Goal: Find specific page/section: Find specific page/section

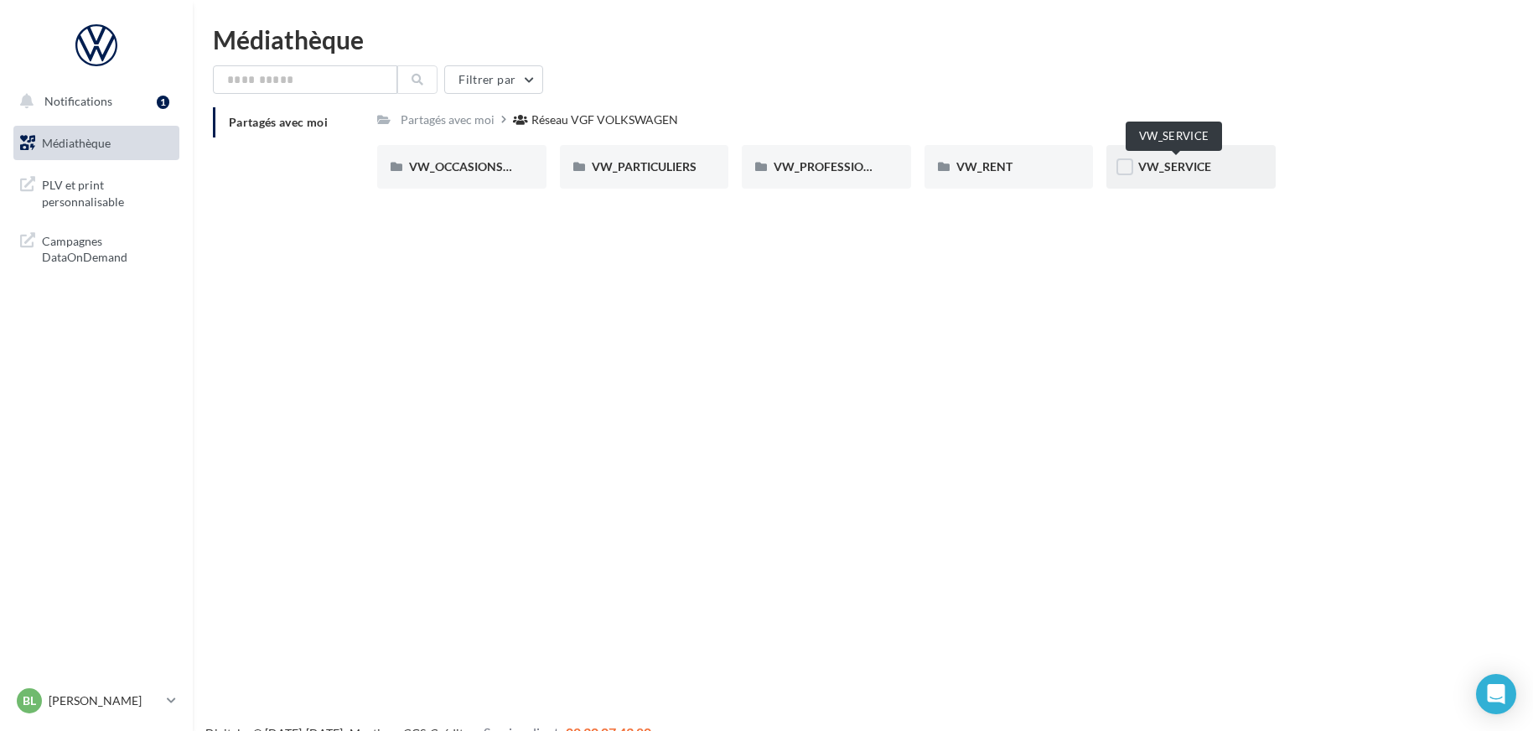
click at [1203, 169] on span "VW_SERVICE" at bounding box center [1174, 166] width 73 height 14
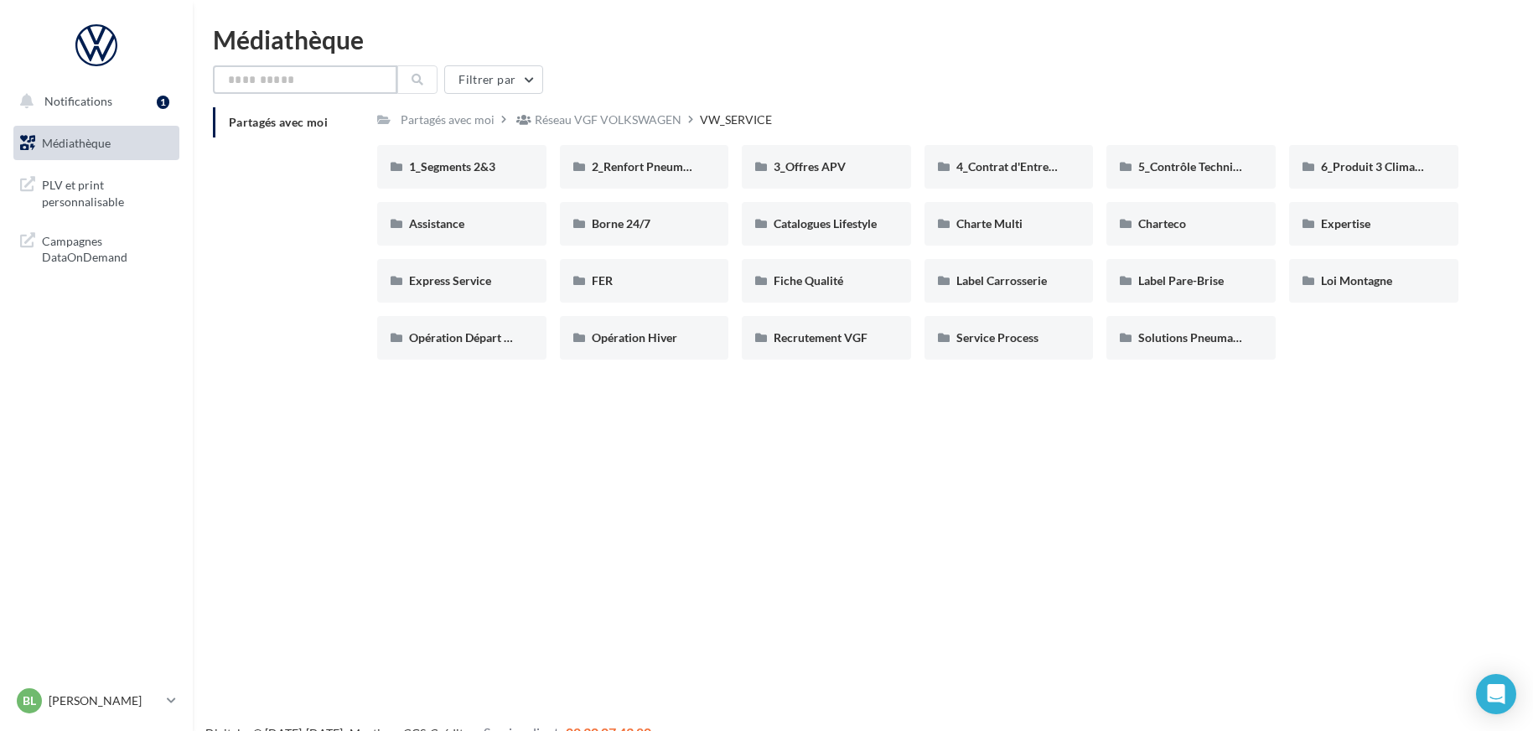
click at [308, 80] on input "text" at bounding box center [305, 79] width 184 height 28
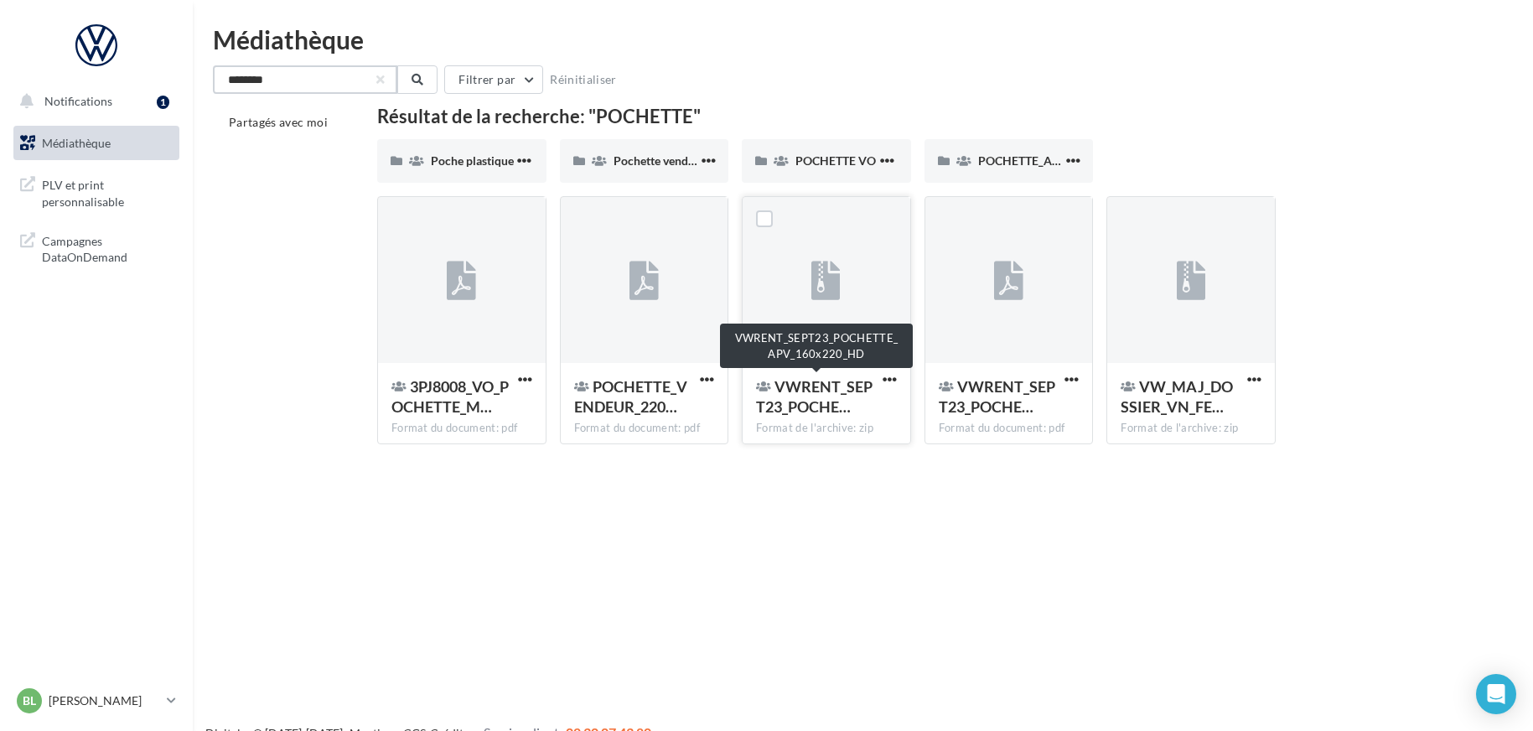
type input "********"
click at [833, 395] on span "VWRENT_SEPT23_POCHE…" at bounding box center [814, 396] width 116 height 39
click at [790, 393] on span "VWRENT_SEPT23_POCHE…" at bounding box center [814, 396] width 116 height 39
click at [790, 411] on span "VWRENT_SEPT23_POCHE…" at bounding box center [814, 396] width 116 height 39
click at [788, 402] on span "VWRENT_SEPT23_POCHE…" at bounding box center [814, 396] width 116 height 39
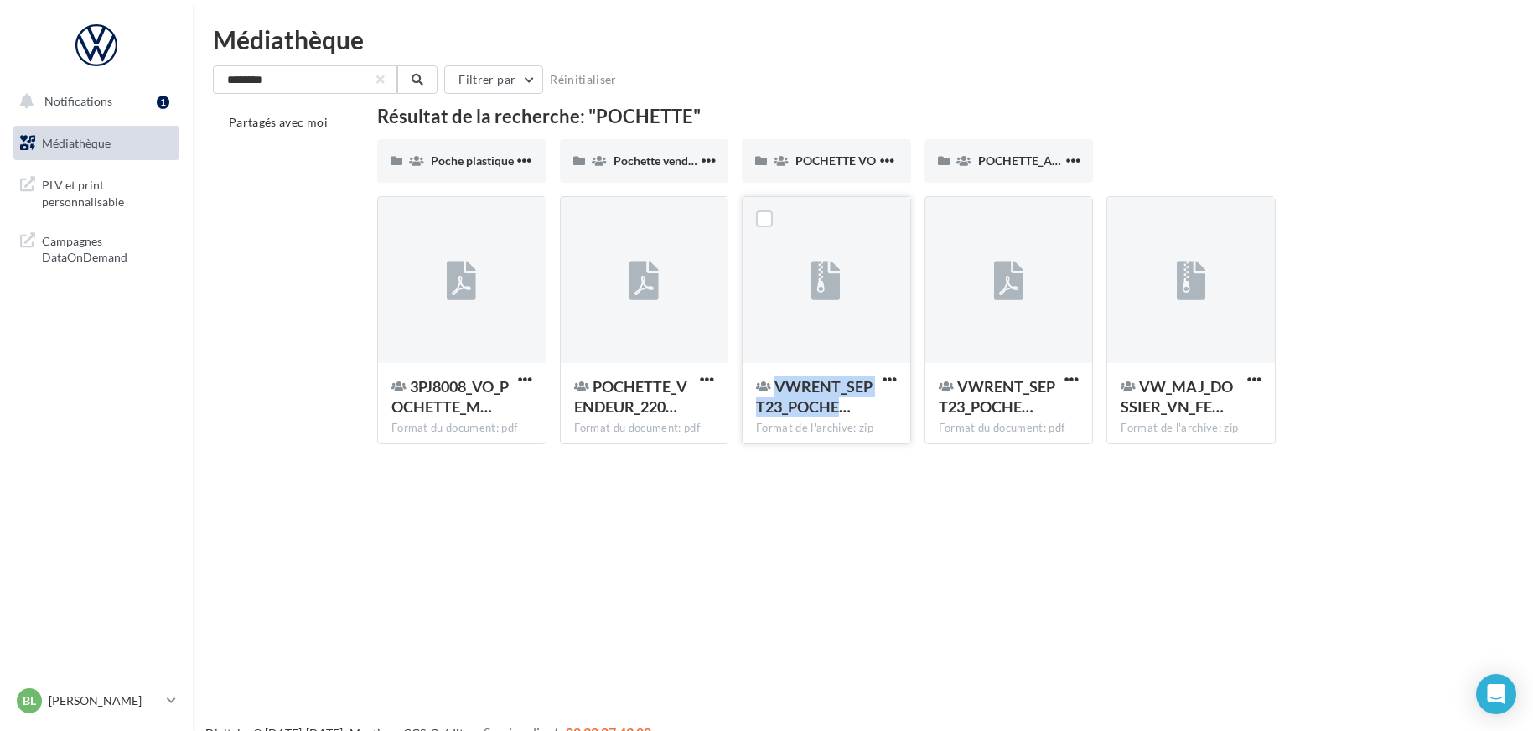
click at [788, 402] on span "VWRENT_SEPT23_POCHE…" at bounding box center [814, 396] width 116 height 39
click at [812, 294] on icon at bounding box center [825, 280] width 29 height 39
click at [68, 261] on span "Campagnes DataOnDemand" at bounding box center [107, 248] width 131 height 36
click at [97, 194] on span "PLV et print personnalisable" at bounding box center [107, 191] width 131 height 36
